Goal: Contribute content

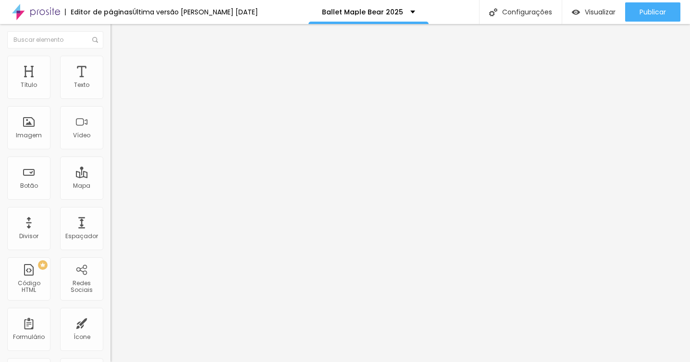
click at [110, 83] on span "Adicionar imagem" at bounding box center [141, 78] width 62 height 8
click at [110, 83] on span "Trocar imagem" at bounding box center [136, 78] width 52 height 8
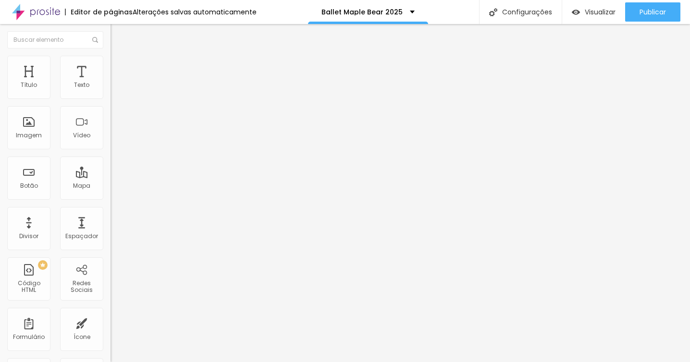
click at [110, 144] on span "16:9 Wide" at bounding box center [123, 139] width 27 height 8
click at [110, 148] on div "Ultrawide 21:9" at bounding box center [165, 146] width 110 height 6
click at [110, 159] on span "Wide" at bounding box center [117, 154] width 15 height 8
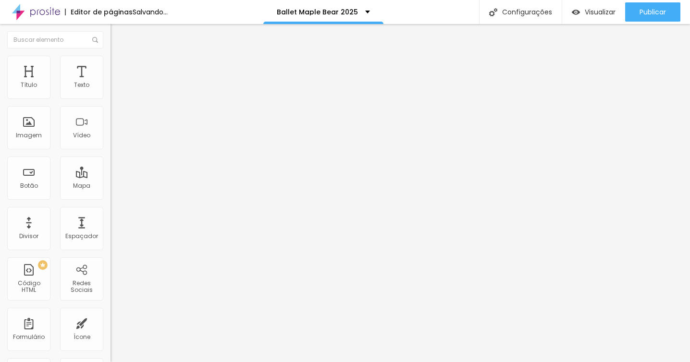
click at [119, 65] on span "Estilo" at bounding box center [126, 62] width 15 height 8
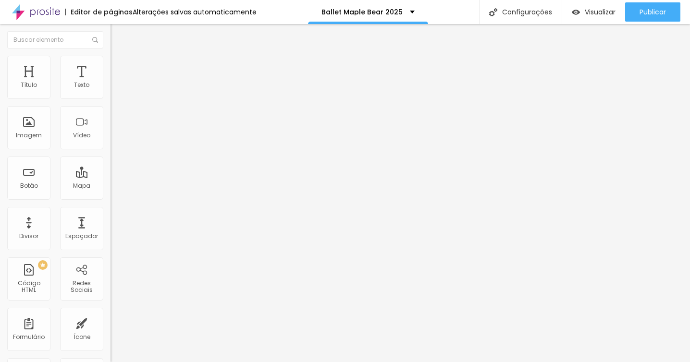
type input "86"
type input "90"
type input "94"
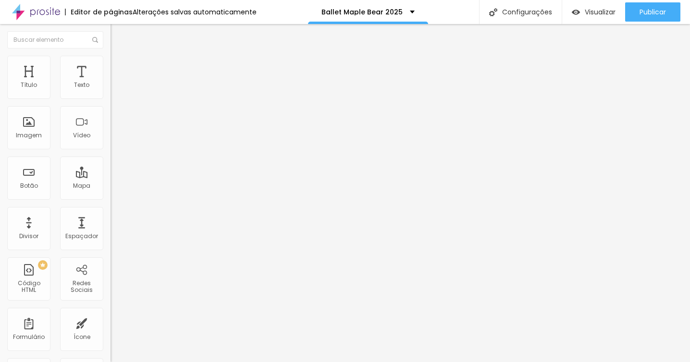
type input "94"
type input "96"
type input "99"
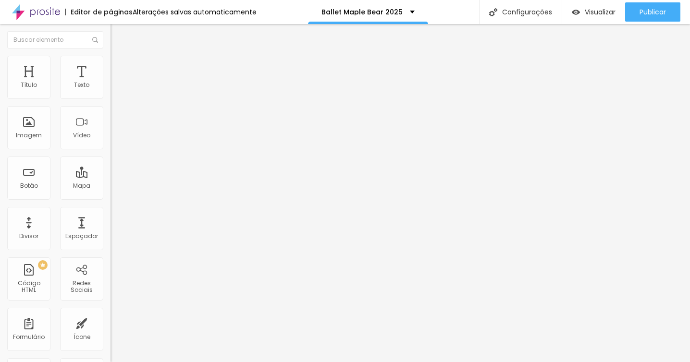
type input "100"
drag, startPoint x: 67, startPoint y: 102, endPoint x: 104, endPoint y: 105, distance: 36.6
type input "100"
click at [110, 98] on input "range" at bounding box center [141, 95] width 62 height 8
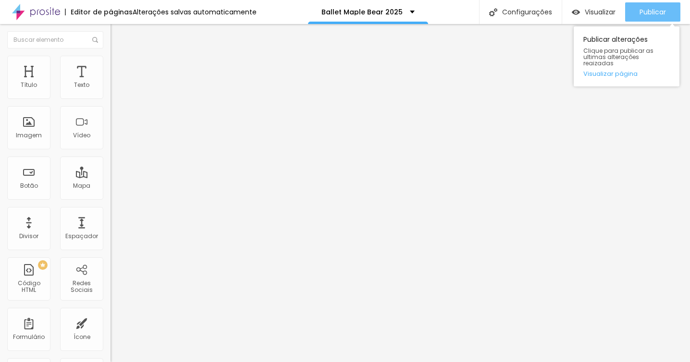
click at [650, 12] on span "Publicar" at bounding box center [652, 12] width 26 height 8
